Goal: Task Accomplishment & Management: Use online tool/utility

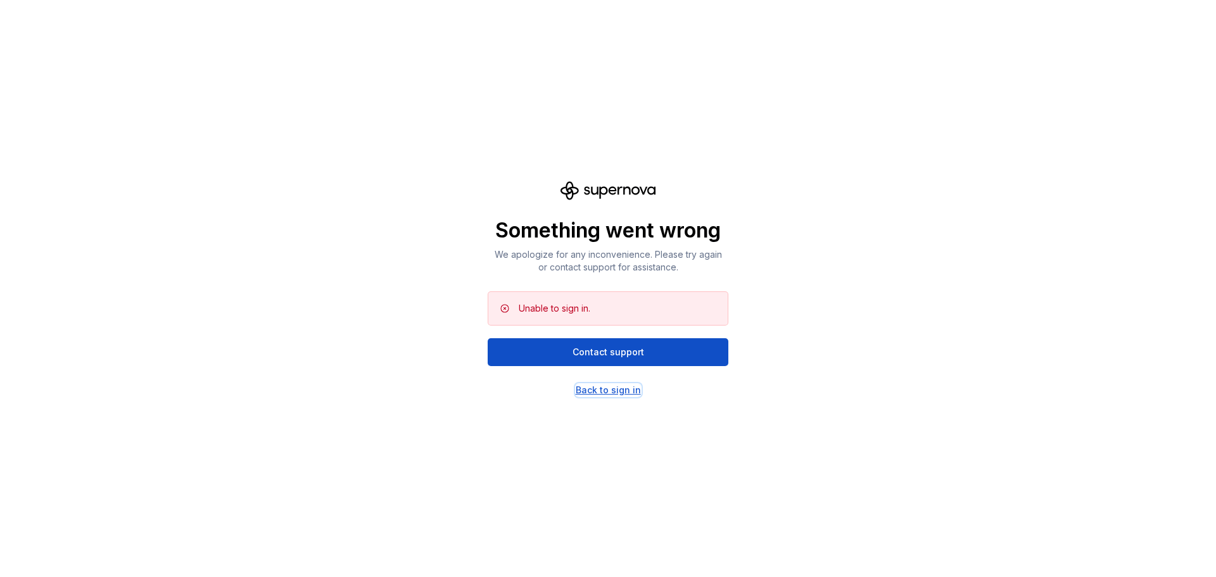
click at [616, 393] on div "Back to sign in" at bounding box center [608, 390] width 65 height 13
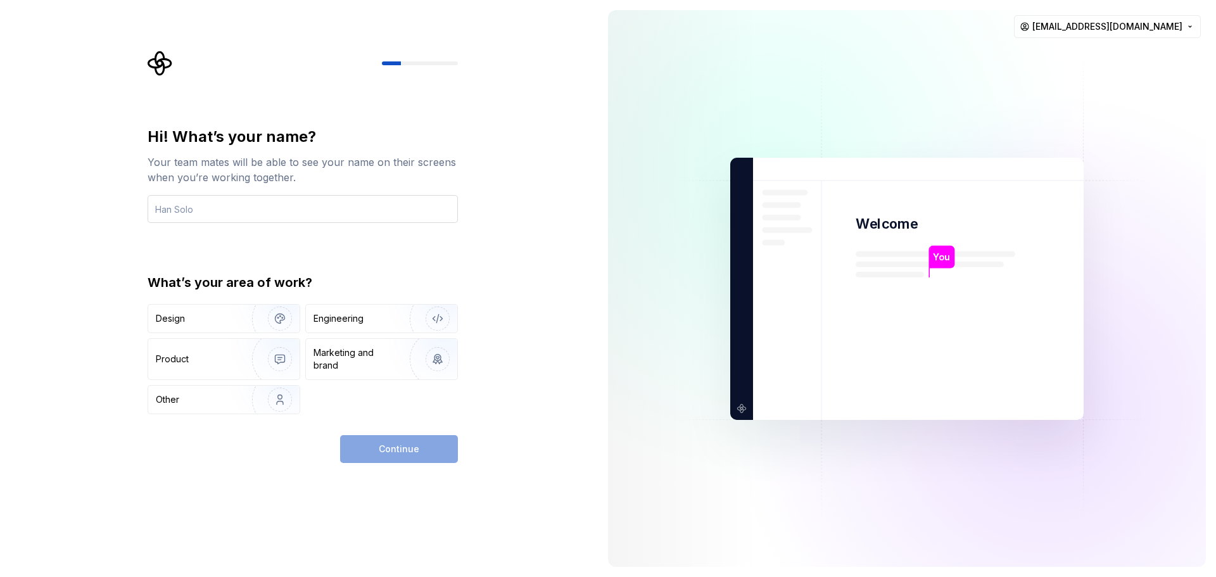
click at [202, 212] on input "text" at bounding box center [303, 209] width 310 height 28
type input "[PERSON_NAME]"
click at [357, 322] on div "Engineering" at bounding box center [339, 318] width 50 height 13
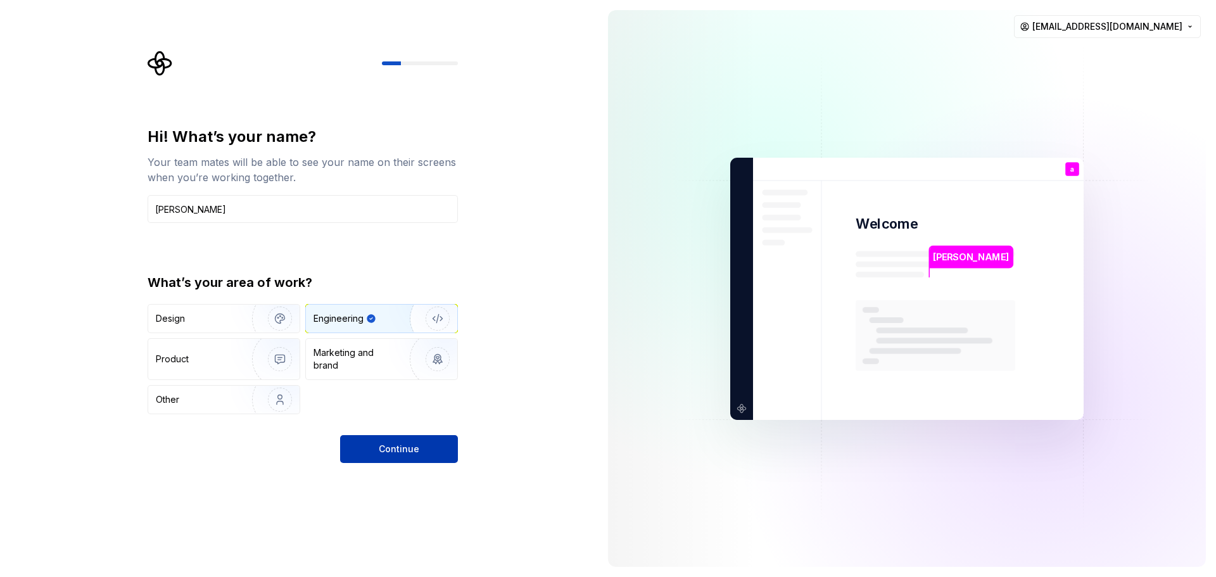
click at [423, 440] on button "Continue" at bounding box center [399, 449] width 118 height 28
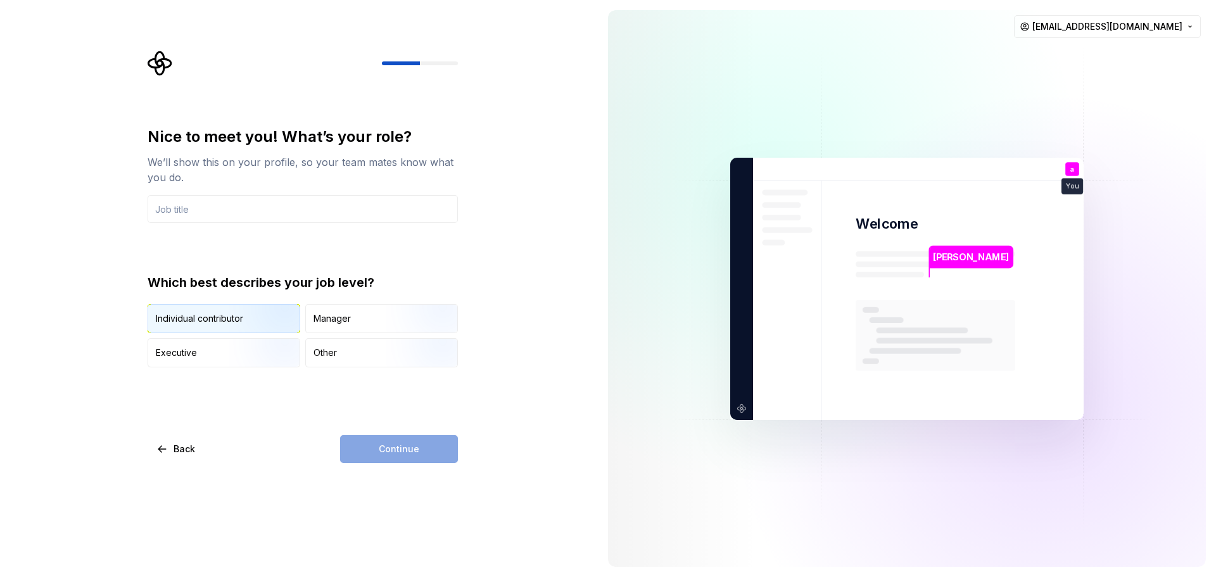
click at [261, 326] on img "button" at bounding box center [269, 334] width 81 height 85
click at [419, 439] on div "Continue" at bounding box center [399, 449] width 118 height 28
click at [239, 210] on input "text" at bounding box center [303, 209] width 310 height 28
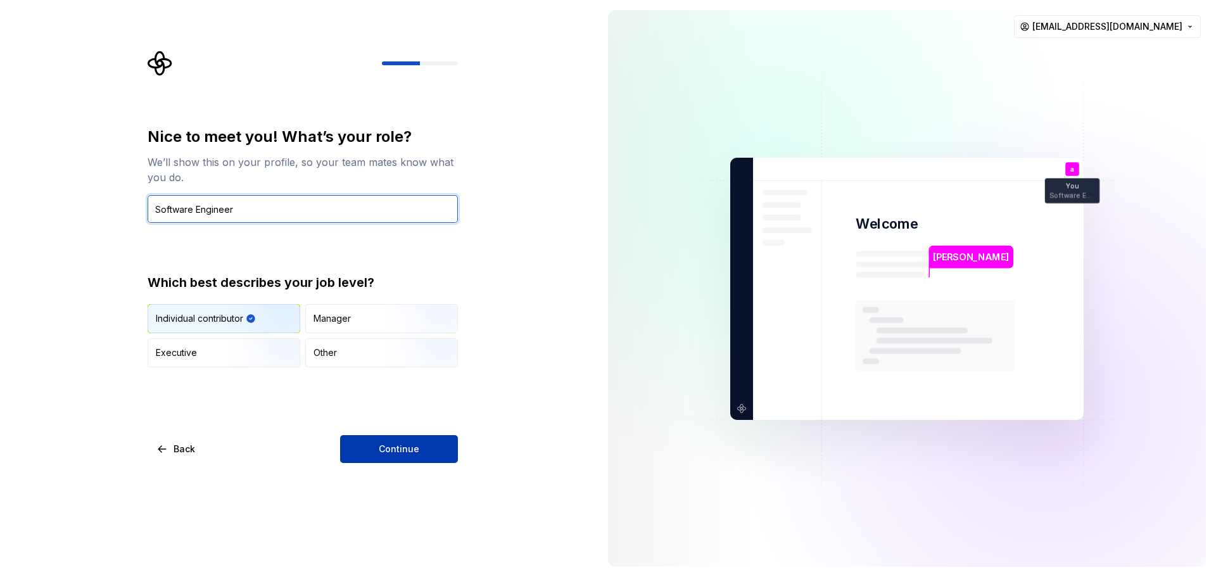
type input "Software Engineer"
click at [412, 448] on span "Continue" at bounding box center [399, 449] width 41 height 13
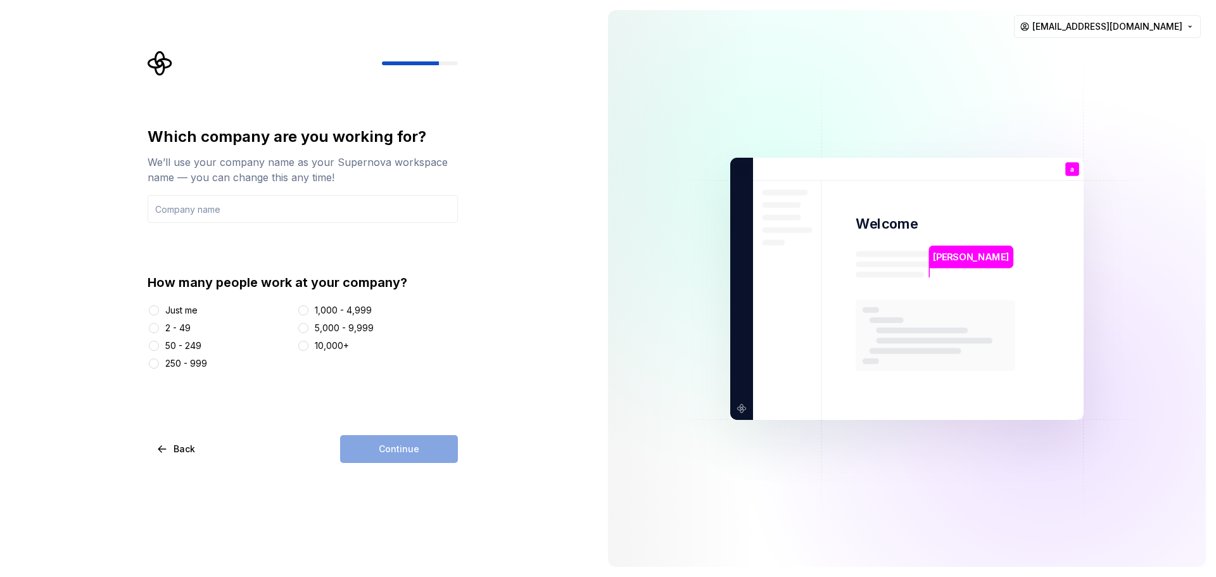
click at [178, 307] on div "Just me" at bounding box center [181, 310] width 32 height 13
click at [159, 307] on button "Just me" at bounding box center [154, 310] width 10 height 10
click at [417, 428] on div "Which company are you working for? We’ll use your company name as your Supernov…" at bounding box center [303, 295] width 310 height 336
click at [415, 440] on div "Continue" at bounding box center [399, 449] width 118 height 28
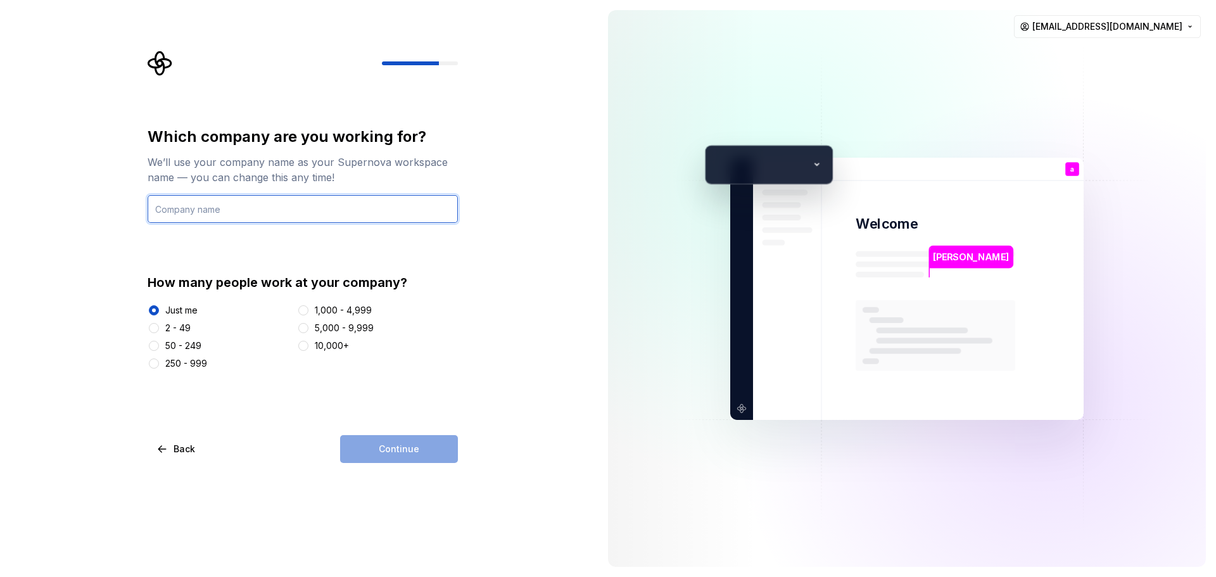
click at [201, 204] on input "text" at bounding box center [303, 209] width 310 height 28
type input "[PERSON_NAME]"
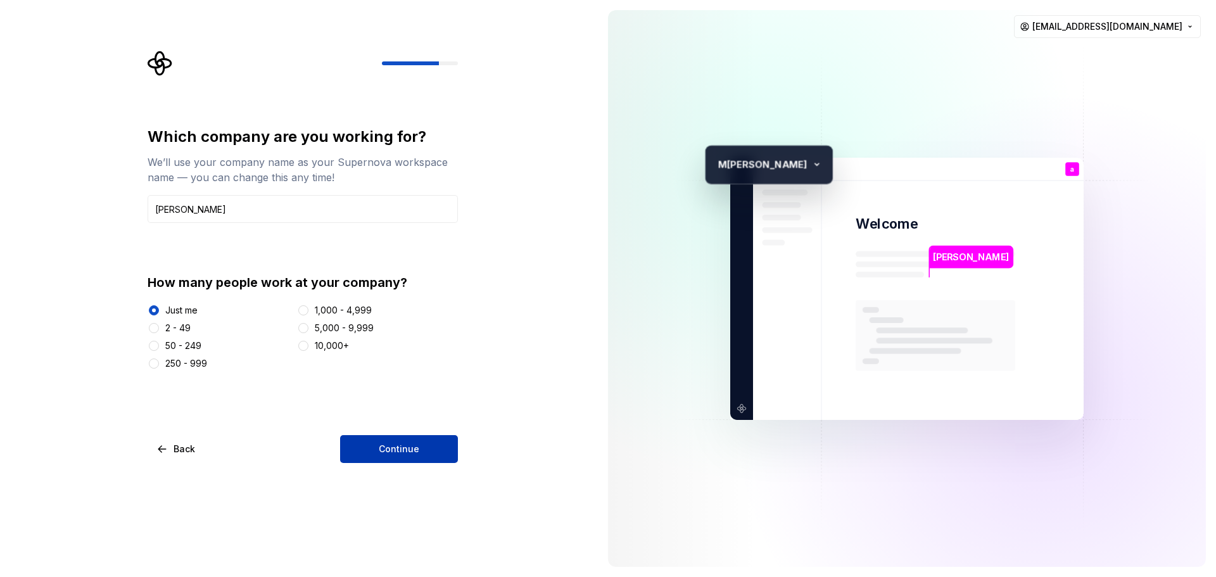
click at [405, 453] on span "Continue" at bounding box center [399, 449] width 41 height 13
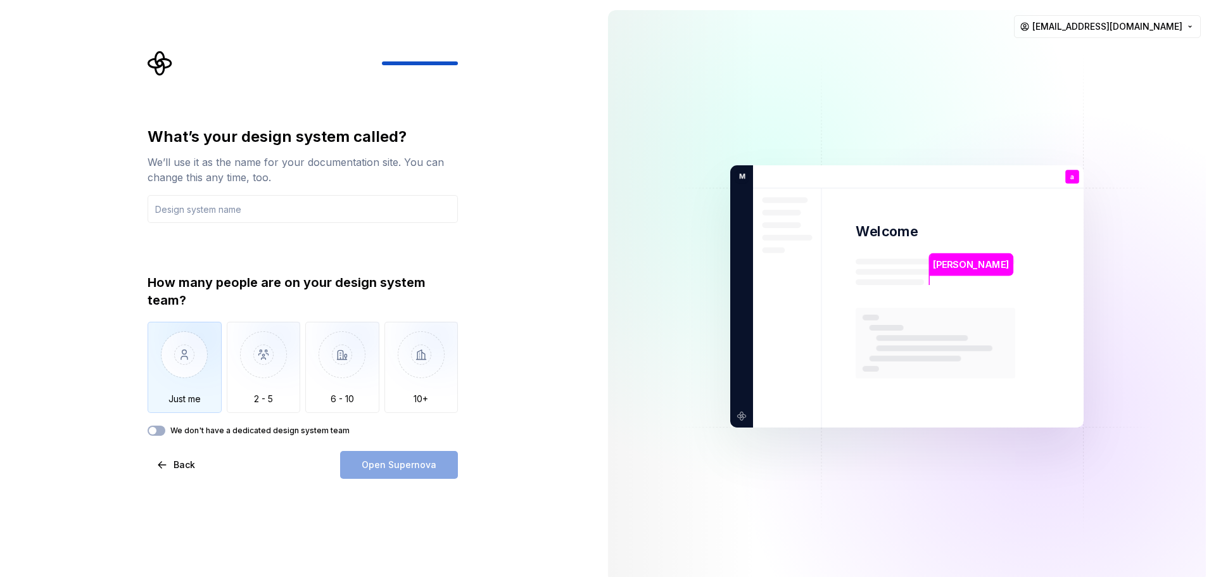
click at [184, 369] on img "button" at bounding box center [185, 364] width 74 height 85
click at [274, 200] on input "text" at bounding box center [303, 209] width 310 height 28
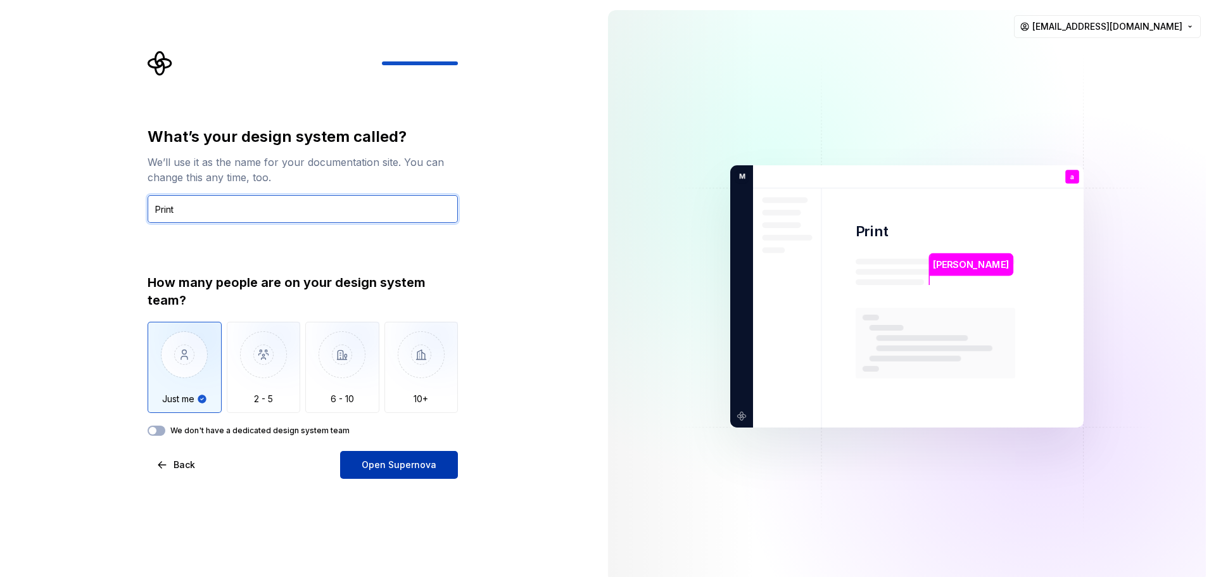
type input "Print"
click at [383, 474] on button "Open Supernova" at bounding box center [399, 465] width 118 height 28
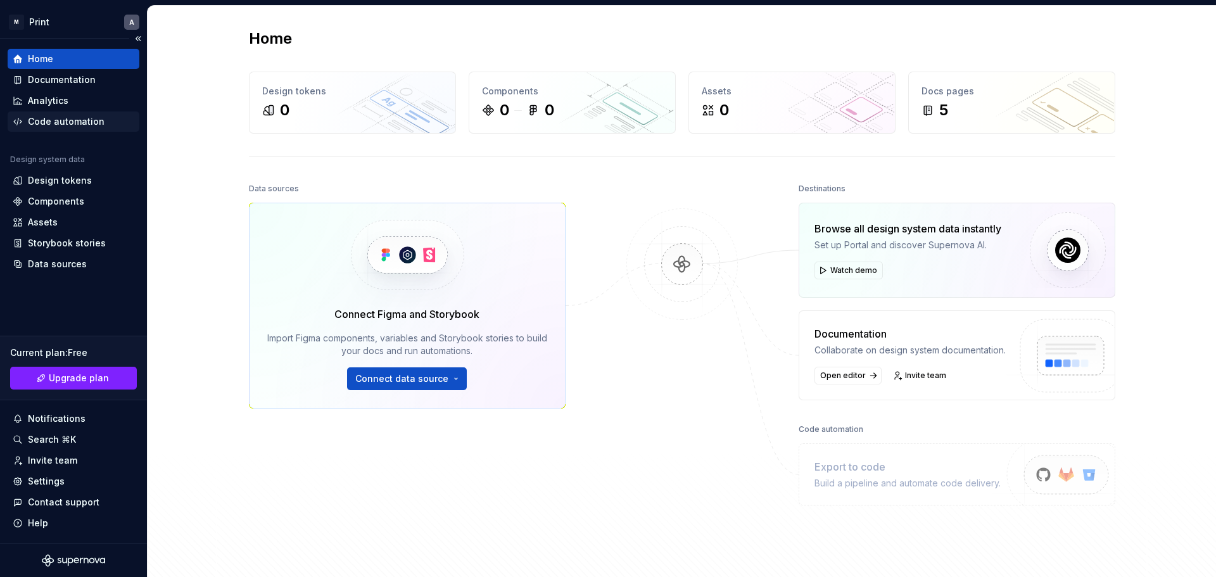
click at [83, 119] on div "Code automation" at bounding box center [66, 121] width 77 height 13
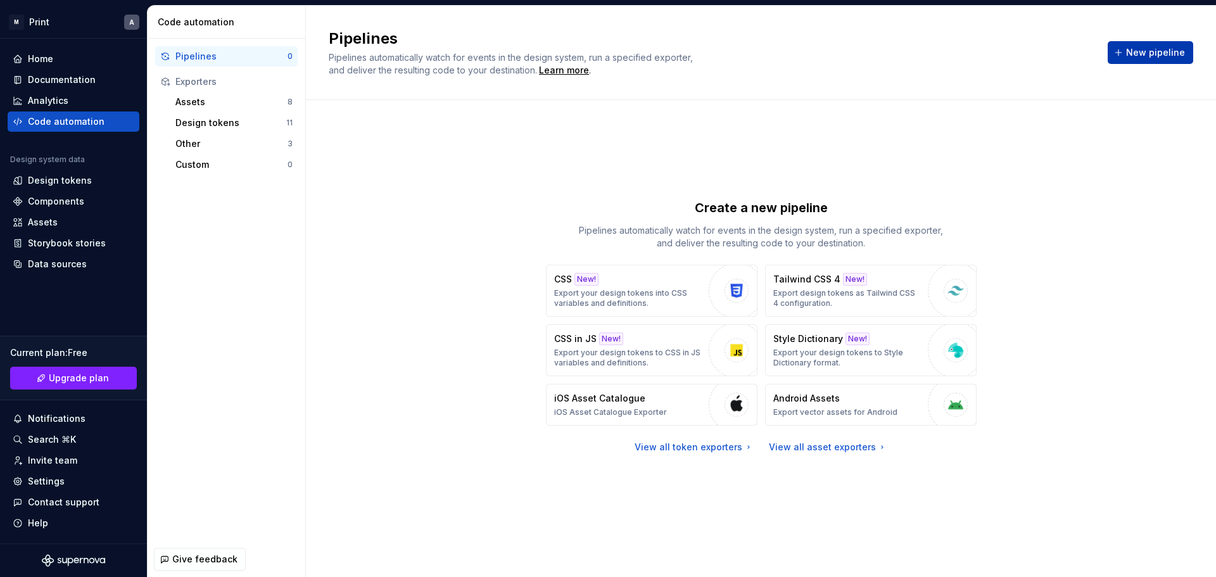
click at [1157, 57] on span "New pipeline" at bounding box center [1155, 52] width 59 height 13
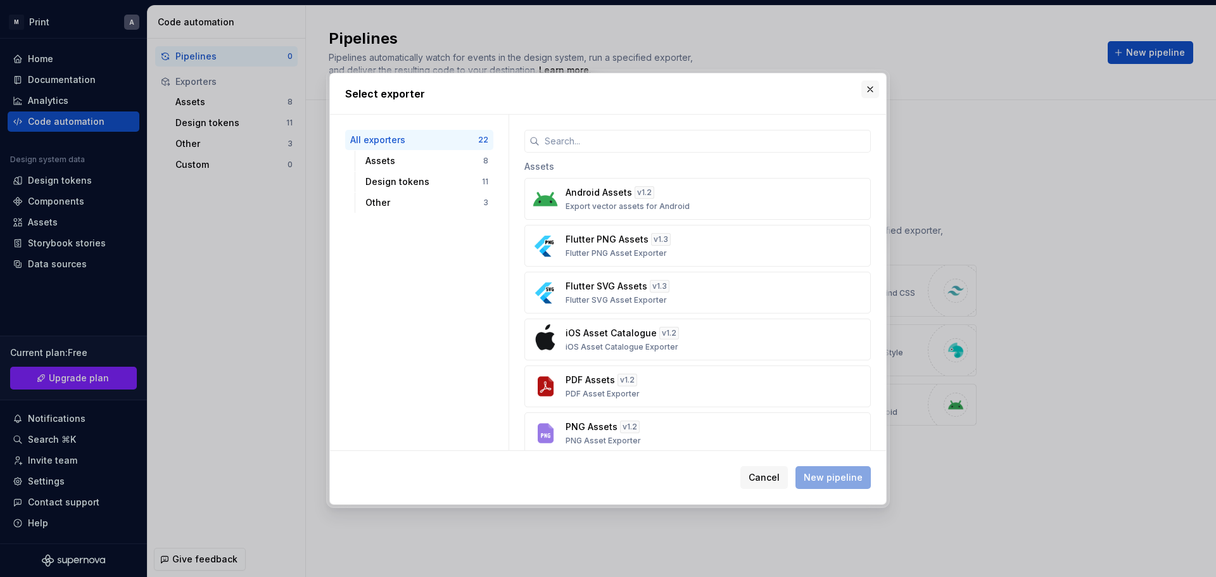
click at [866, 94] on button "button" at bounding box center [870, 89] width 18 height 18
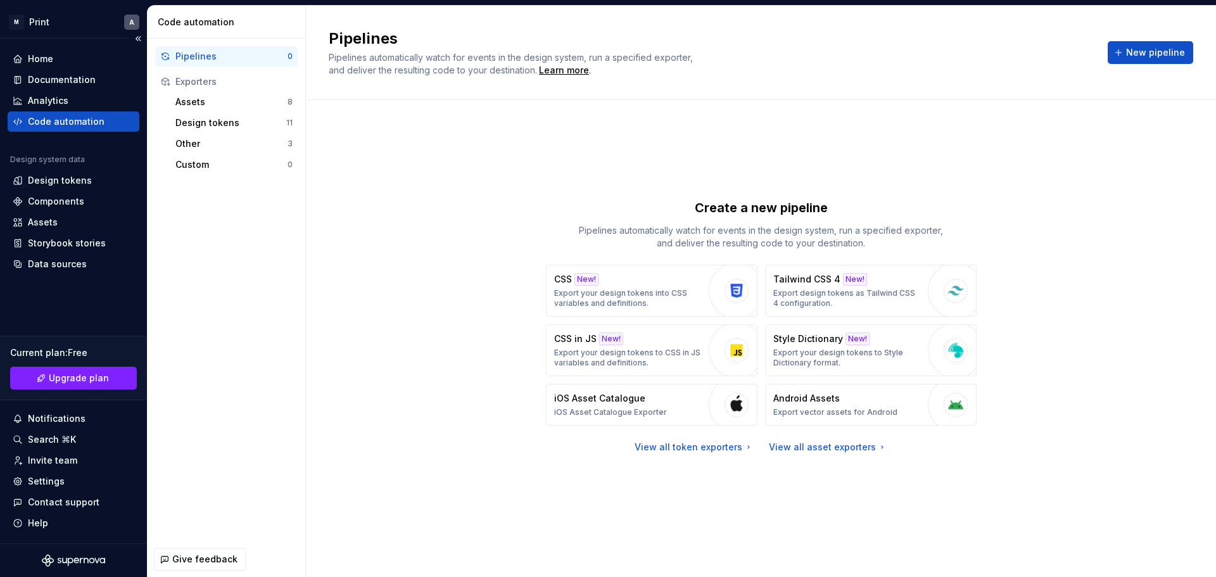
click at [51, 47] on div "Home Documentation Analytics Code automation Design system data Design tokens C…" at bounding box center [73, 291] width 147 height 505
click at [50, 53] on div "Home" at bounding box center [40, 59] width 25 height 13
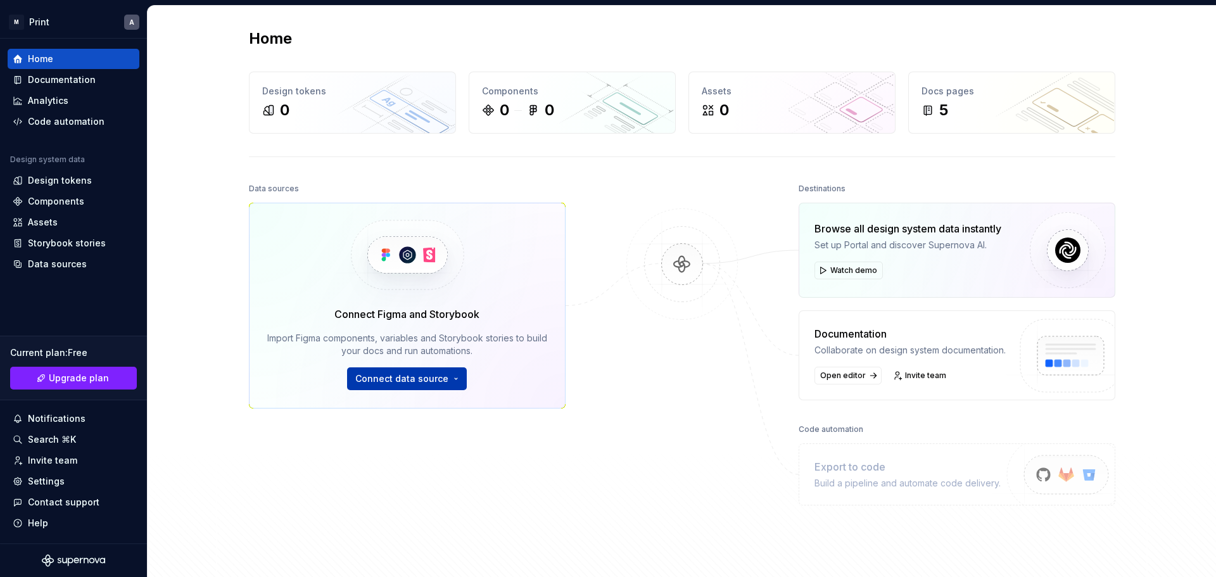
click at [440, 379] on span "Connect data source" at bounding box center [401, 378] width 93 height 13
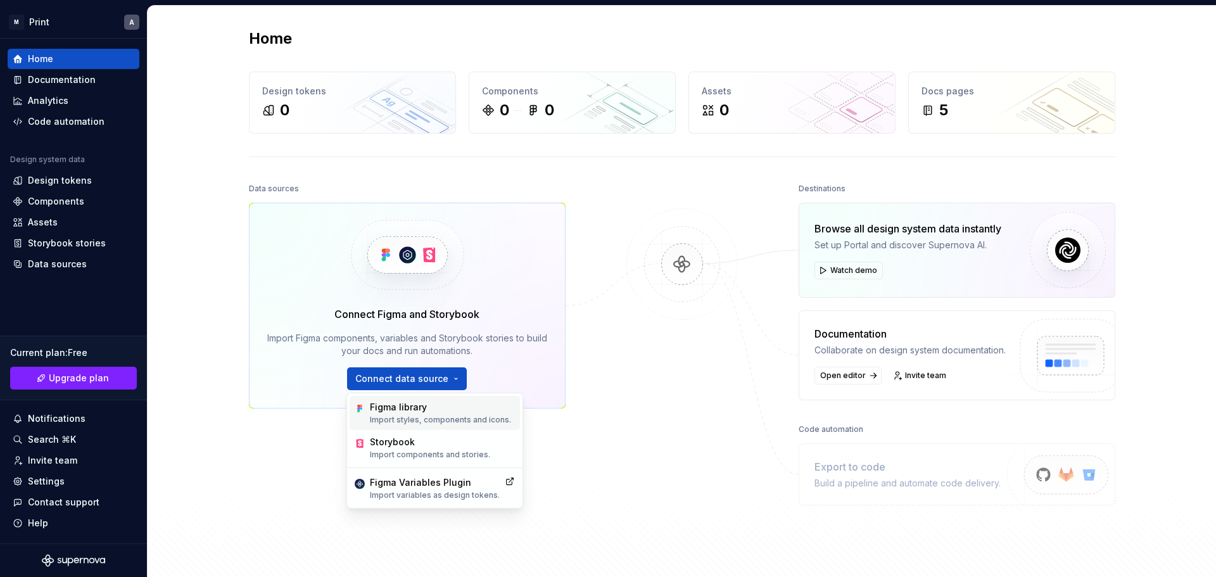
click at [497, 417] on p "Import styles, components and icons." at bounding box center [440, 420] width 141 height 10
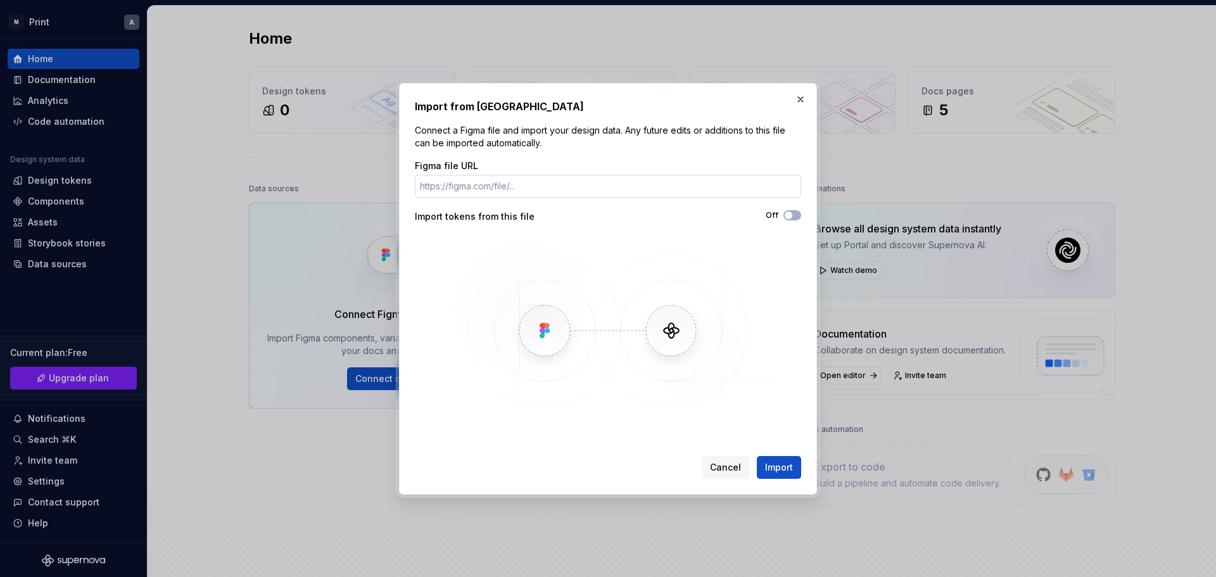
click at [542, 196] on input "Figma file URL" at bounding box center [608, 186] width 386 height 23
click at [789, 208] on div "Figma file URL Import tokens from this file Off" at bounding box center [608, 293] width 386 height 266
click at [791, 216] on span "button" at bounding box center [789, 216] width 8 height 8
click at [597, 160] on div "Figma file URL" at bounding box center [608, 166] width 386 height 13
click at [598, 180] on input "Figma file URL" at bounding box center [608, 186] width 386 height 23
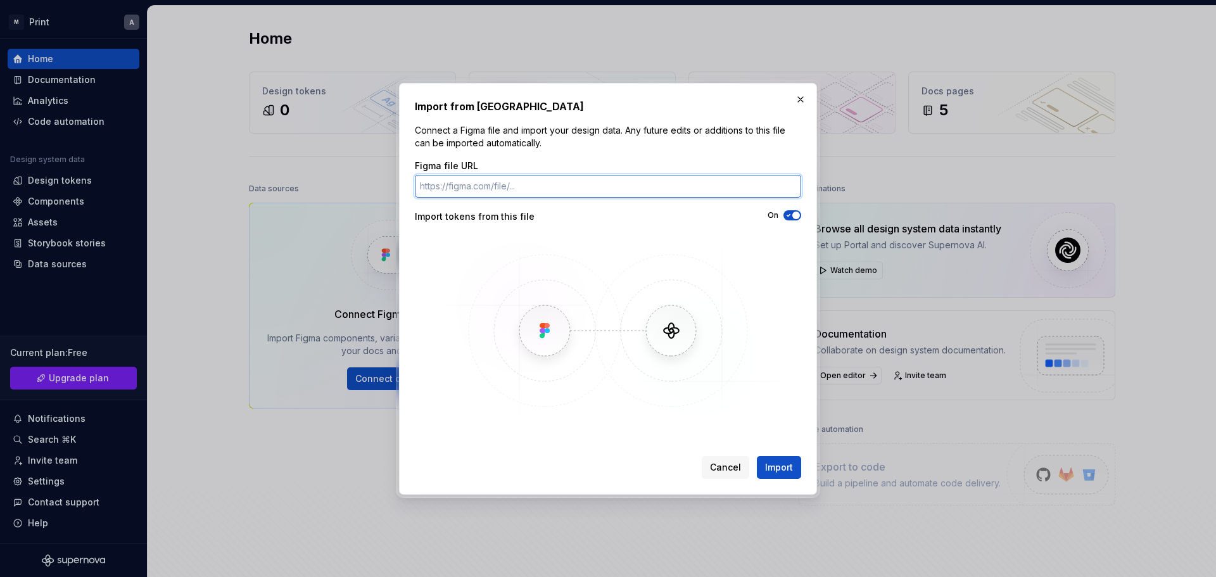
paste input "[URL][DOMAIN_NAME]"
type input "[URL][DOMAIN_NAME]"
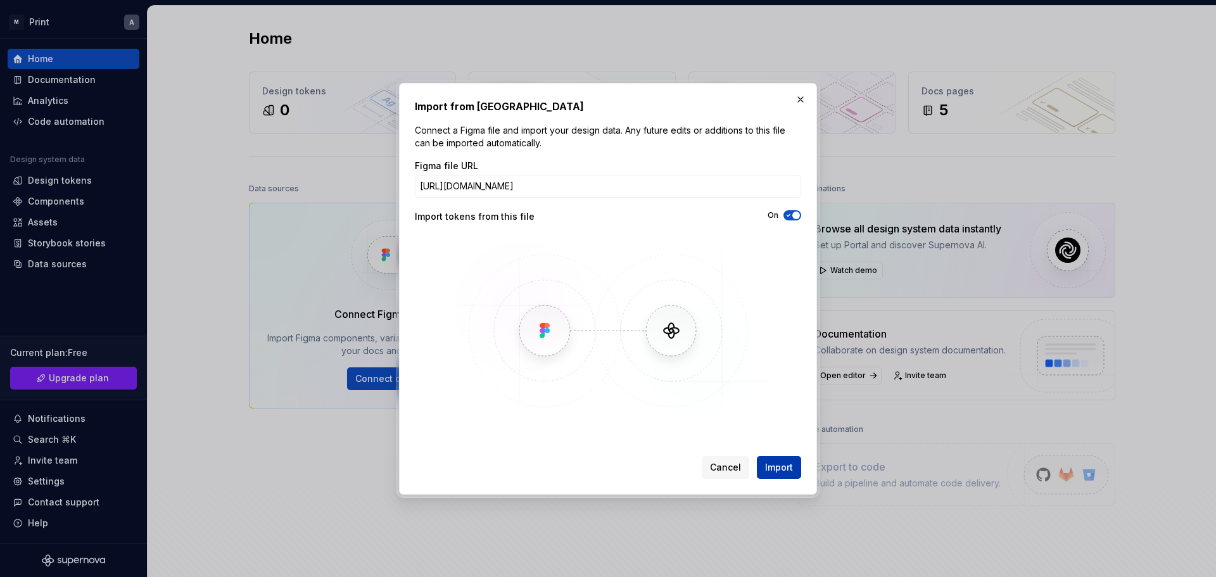
scroll to position [0, 0]
click at [791, 464] on span "Import" at bounding box center [779, 467] width 28 height 13
click at [782, 464] on span "Import" at bounding box center [779, 467] width 28 height 13
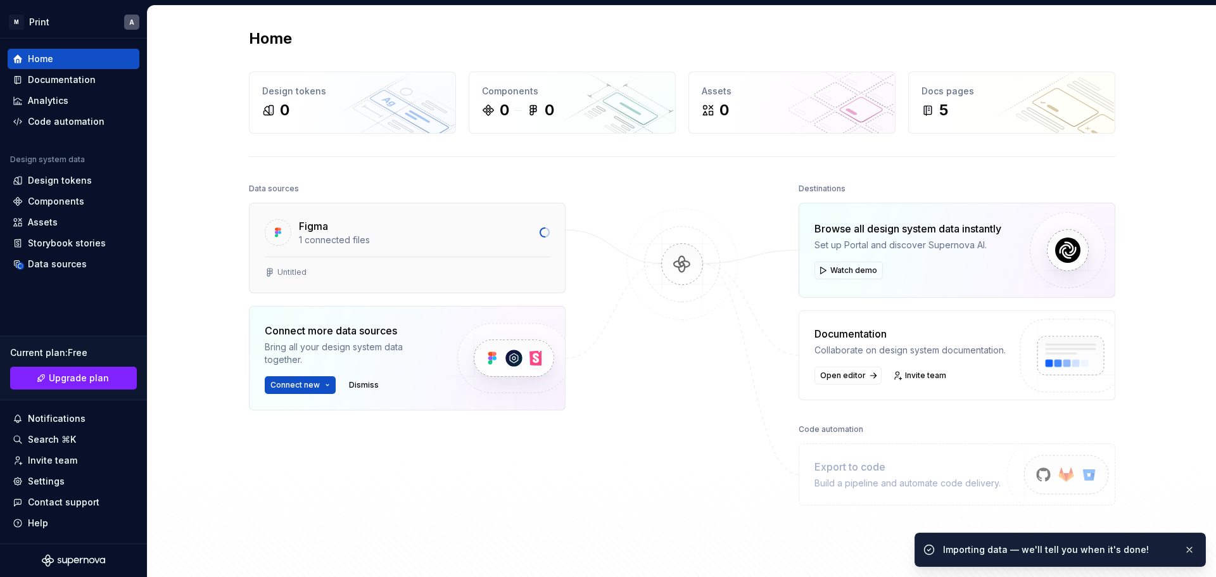
click at [335, 231] on div "Figma" at bounding box center [415, 226] width 233 height 15
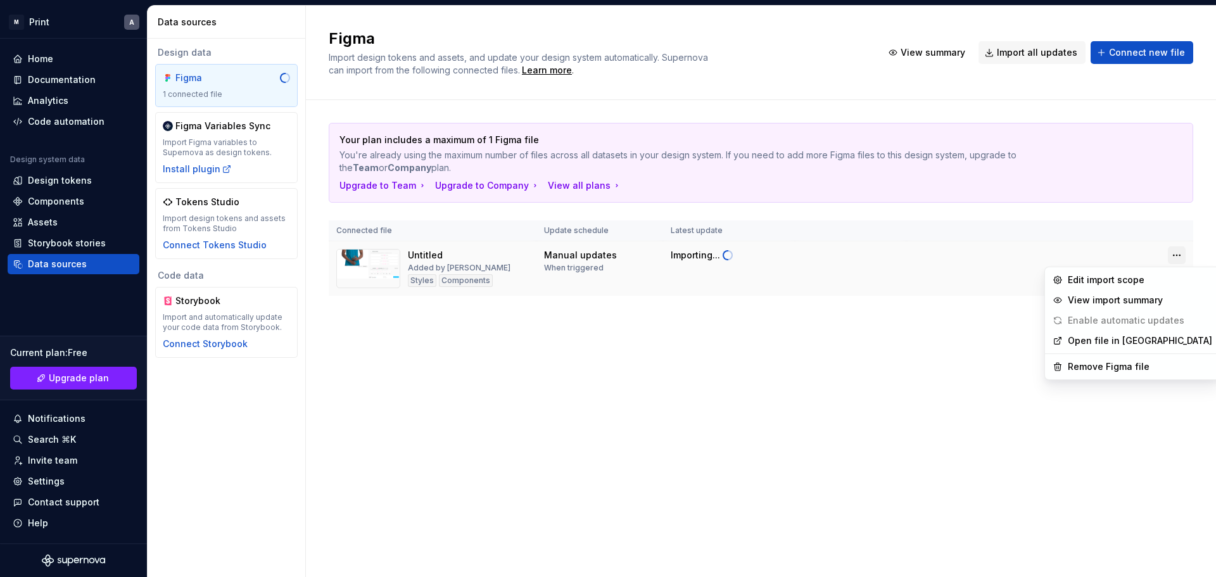
click at [1178, 253] on html "M Print A Home Documentation Analytics Code automation Design system data Desig…" at bounding box center [608, 288] width 1216 height 577
click at [473, 273] on html "M Print A Home Documentation Analytics Code automation Design system data Desig…" at bounding box center [608, 288] width 1216 height 577
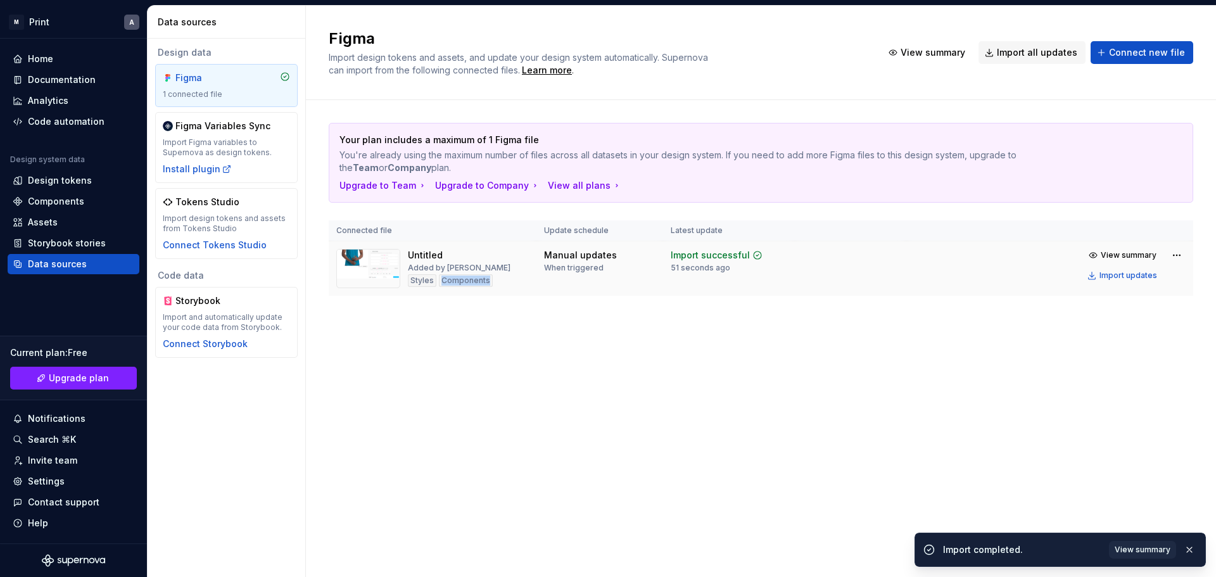
click at [472, 272] on div "Untitled Added by [PERSON_NAME] Components" at bounding box center [459, 268] width 103 height 39
click at [705, 342] on div "Your plan includes a maximum of 1 Figma file You're already using the maximum n…" at bounding box center [761, 222] width 865 height 244
click at [1177, 251] on html "M Print A Home Documentation Analytics Code automation Design system data Desig…" at bounding box center [608, 288] width 1216 height 577
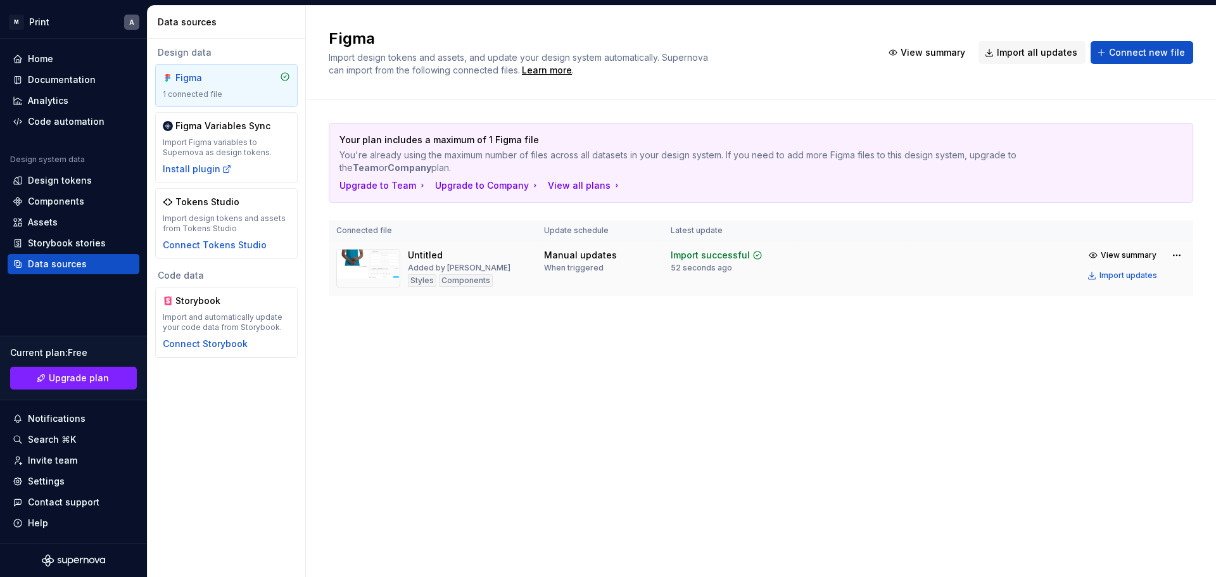
click at [552, 255] on html "M Print A Home Documentation Analytics Code automation Design system data Desig…" at bounding box center [608, 288] width 1216 height 577
click at [417, 255] on div "Untitled" at bounding box center [425, 255] width 35 height 13
click at [369, 264] on img at bounding box center [368, 268] width 64 height 39
click at [358, 250] on img at bounding box center [368, 268] width 64 height 39
drag, startPoint x: 943, startPoint y: 50, endPoint x: 974, endPoint y: 70, distance: 37.1
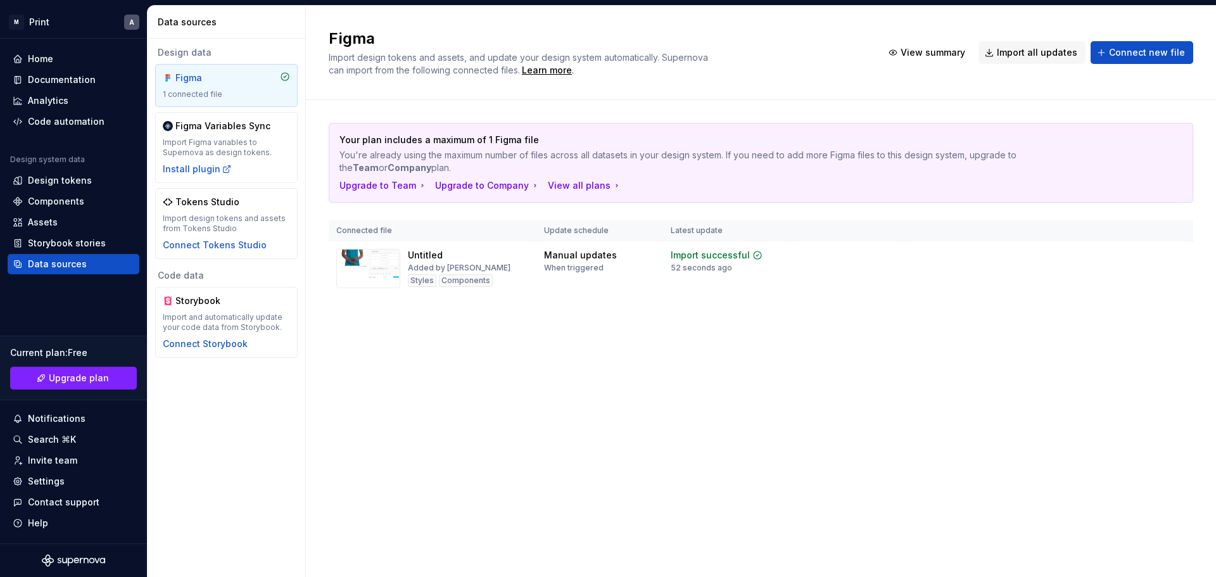
click at [974, 70] on div "Figma Import design tokens and assets, and update your design system automatica…" at bounding box center [761, 53] width 865 height 48
click at [404, 259] on div "Untitled Added by [PERSON_NAME] Components" at bounding box center [432, 268] width 193 height 39
click at [333, 256] on td "Untitled Added by [PERSON_NAME] Components" at bounding box center [433, 268] width 208 height 55
drag, startPoint x: 333, startPoint y: 256, endPoint x: 586, endPoint y: 269, distance: 253.7
click at [333, 257] on td "Untitled Added by [PERSON_NAME] Components" at bounding box center [433, 268] width 208 height 55
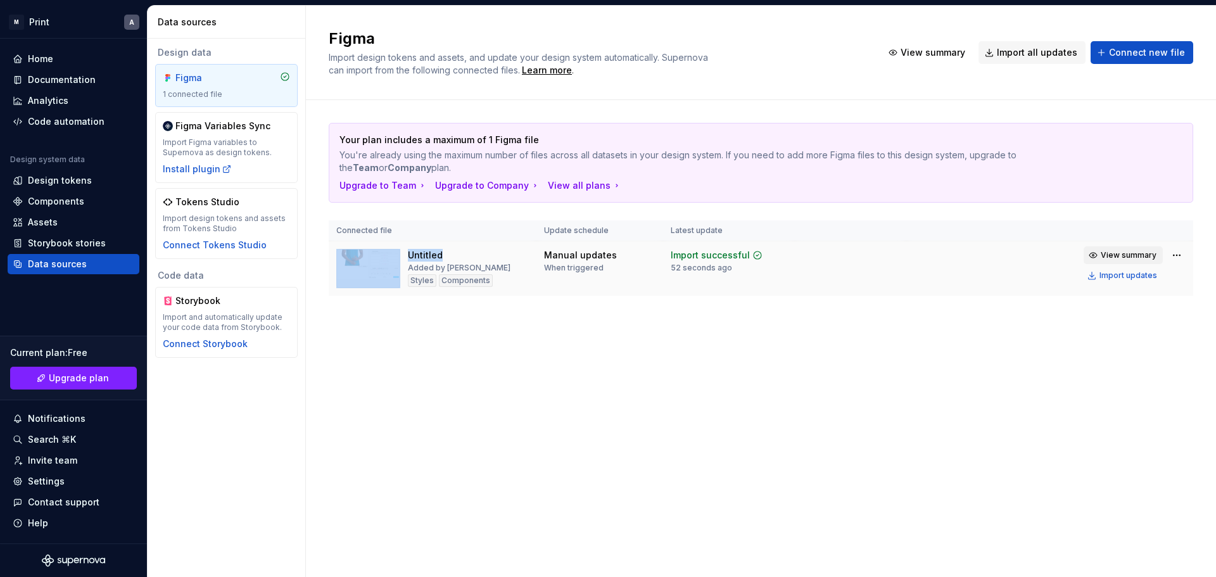
click at [1147, 258] on span "View summary" at bounding box center [1129, 255] width 56 height 10
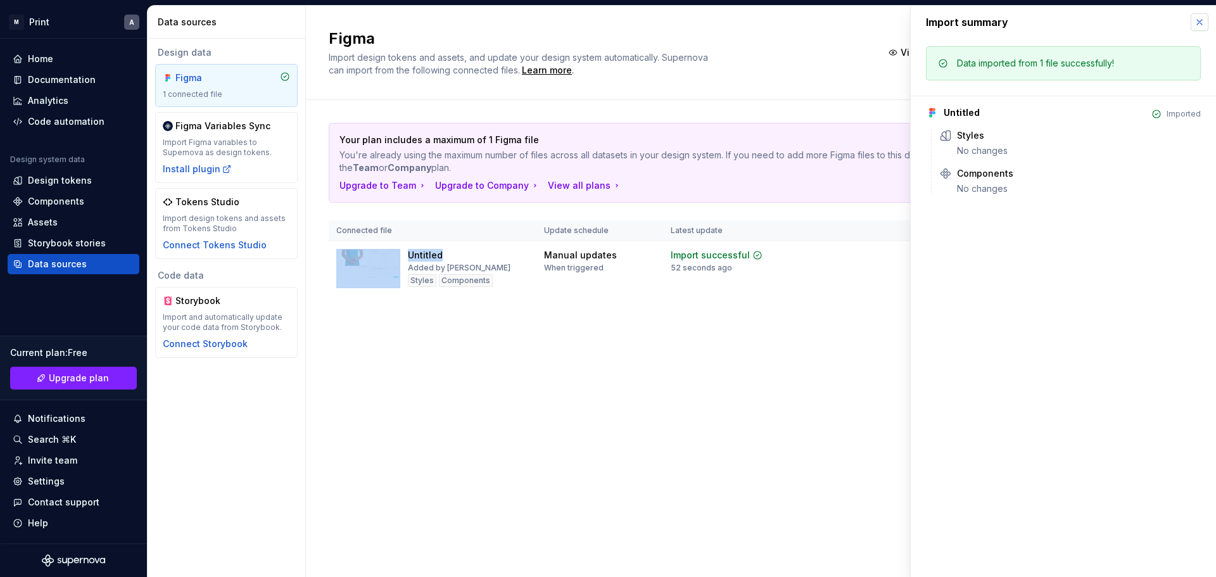
click at [1207, 13] on button "button" at bounding box center [1200, 22] width 18 height 18
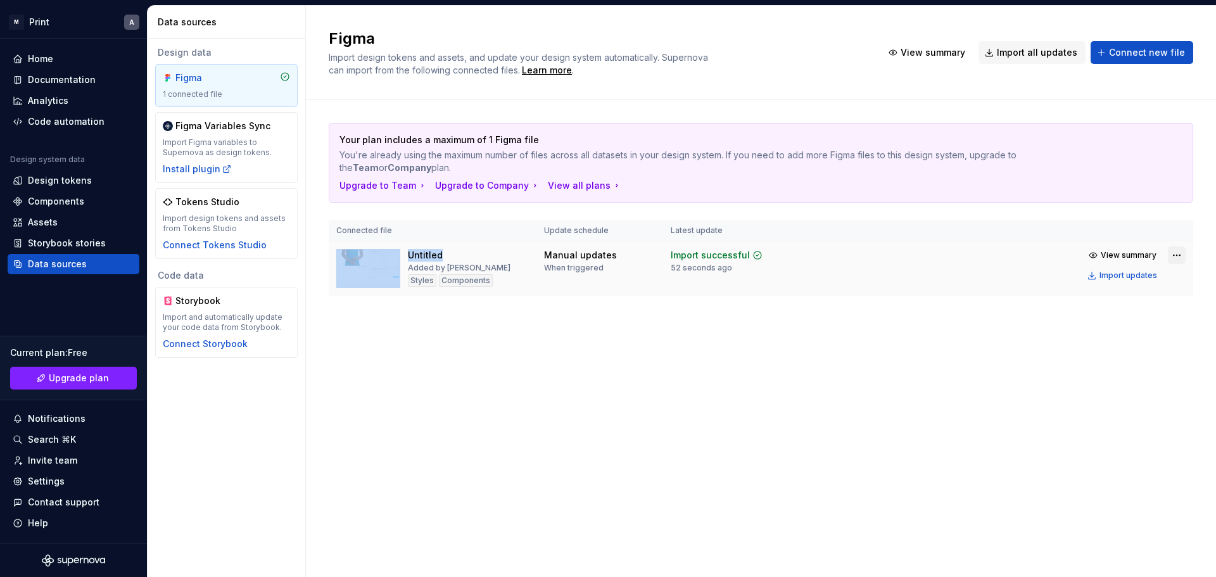
click at [1184, 254] on html "M Print A Home Documentation Analytics Code automation Design system data Desig…" at bounding box center [608, 288] width 1216 height 577
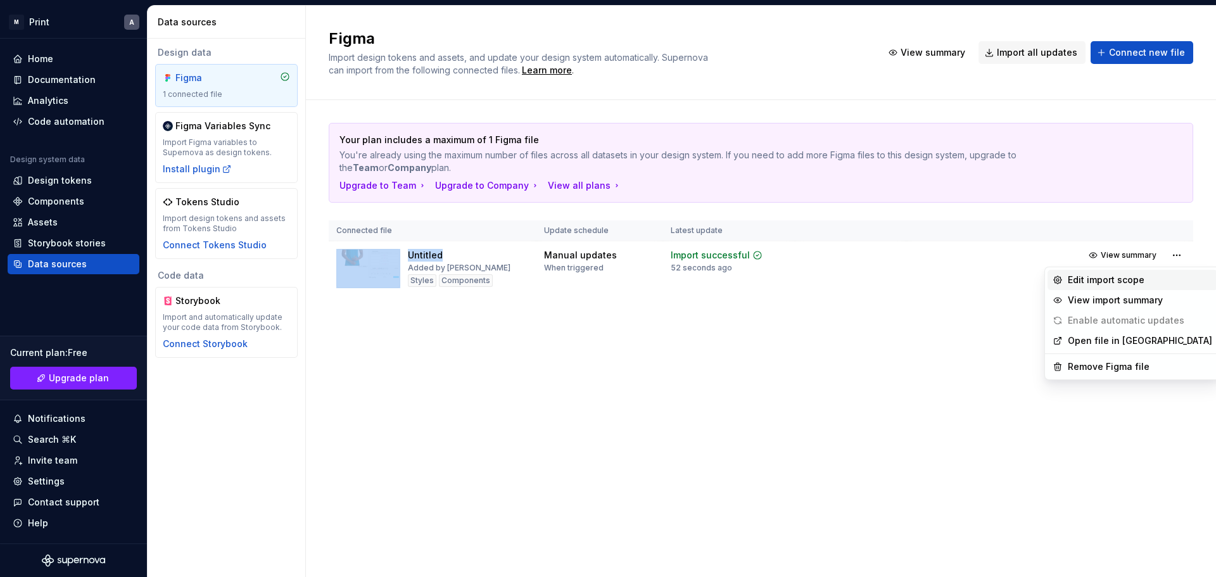
click at [1136, 281] on div "Edit import scope" at bounding box center [1140, 280] width 144 height 13
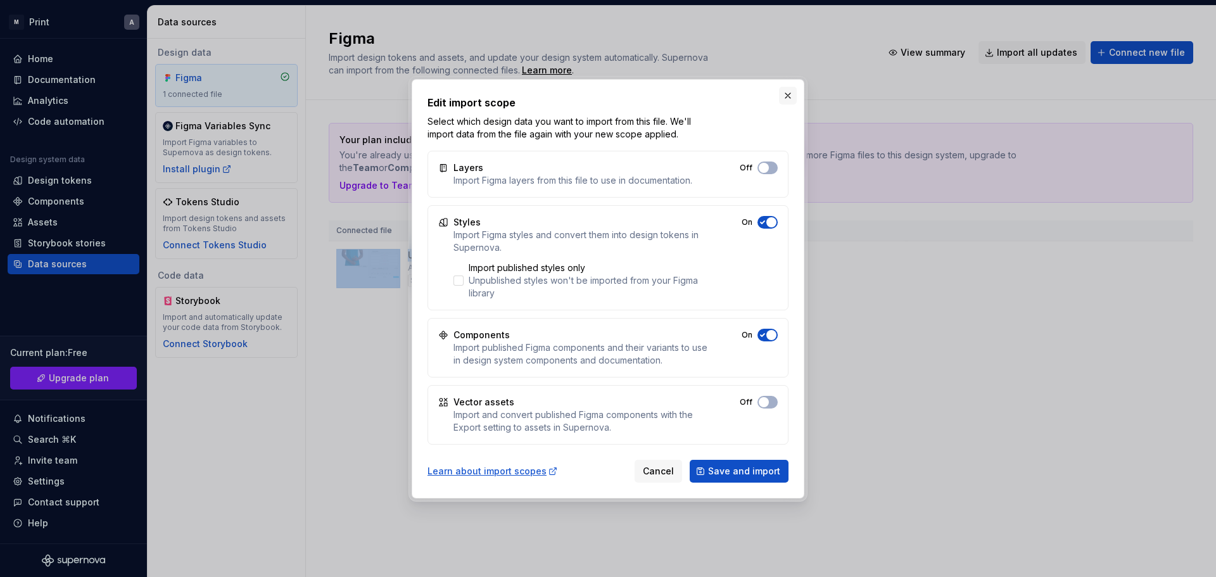
click at [785, 96] on button "button" at bounding box center [788, 96] width 18 height 18
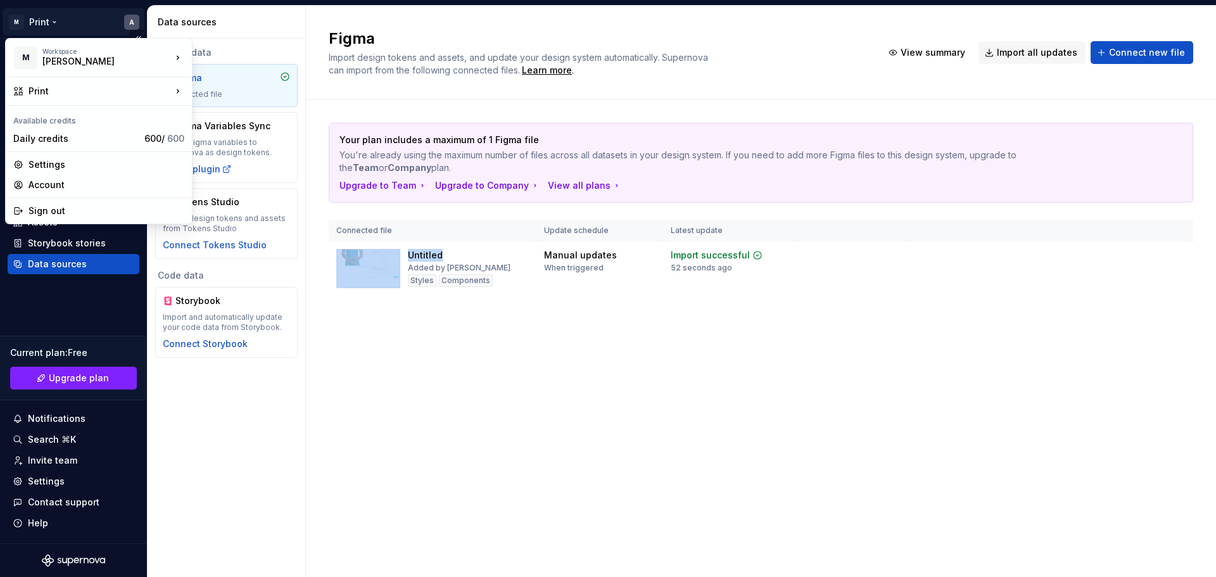
click at [54, 23] on html "M Print A Home Documentation Analytics Code automation Design system data Desig…" at bounding box center [608, 288] width 1216 height 577
click at [417, 424] on html "M Print A Home Documentation Analytics Code automation Design system data Desig…" at bounding box center [608, 288] width 1216 height 577
